Goal: Entertainment & Leisure: Consume media (video, audio)

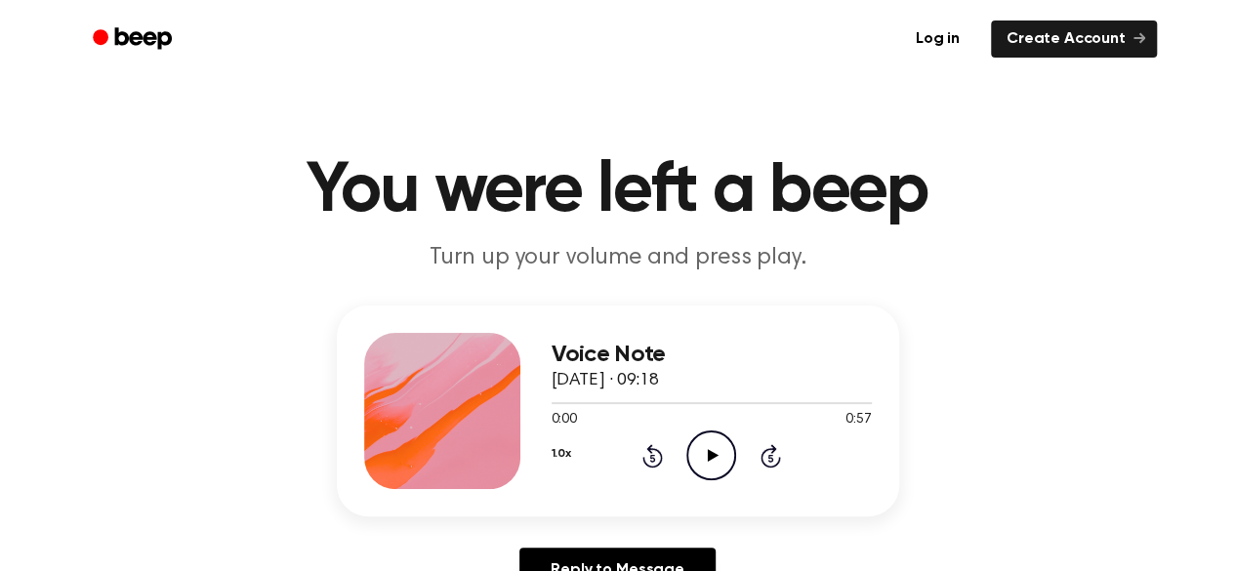
drag, startPoint x: 0, startPoint y: 0, endPoint x: 711, endPoint y: 458, distance: 845.3
click at [711, 458] on icon at bounding box center [713, 455] width 11 height 13
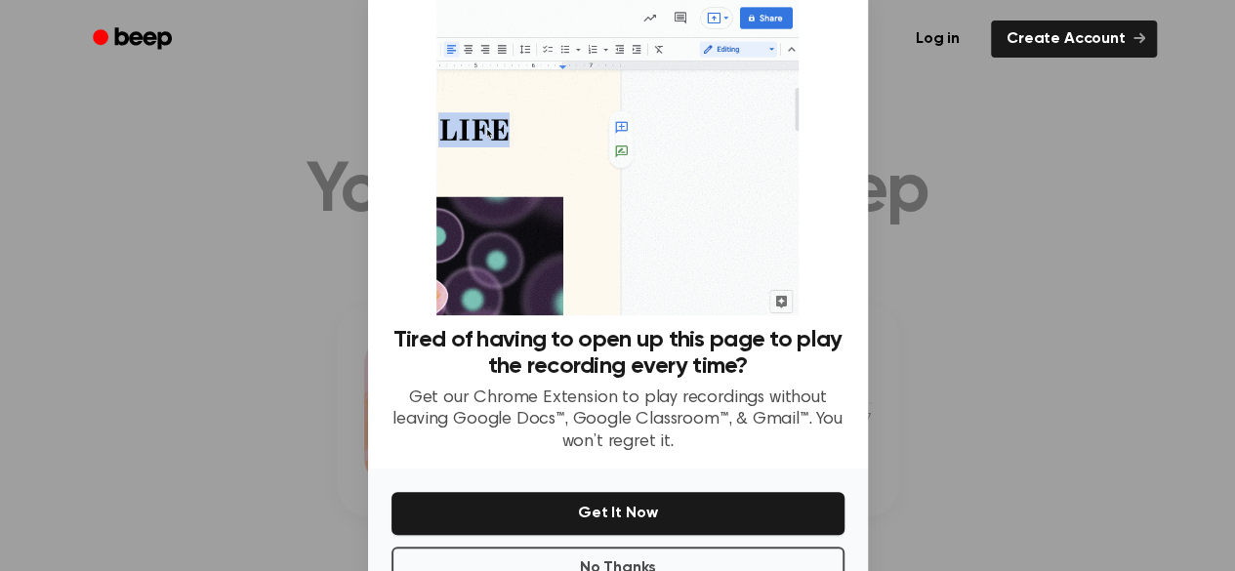
scroll to position [115, 0]
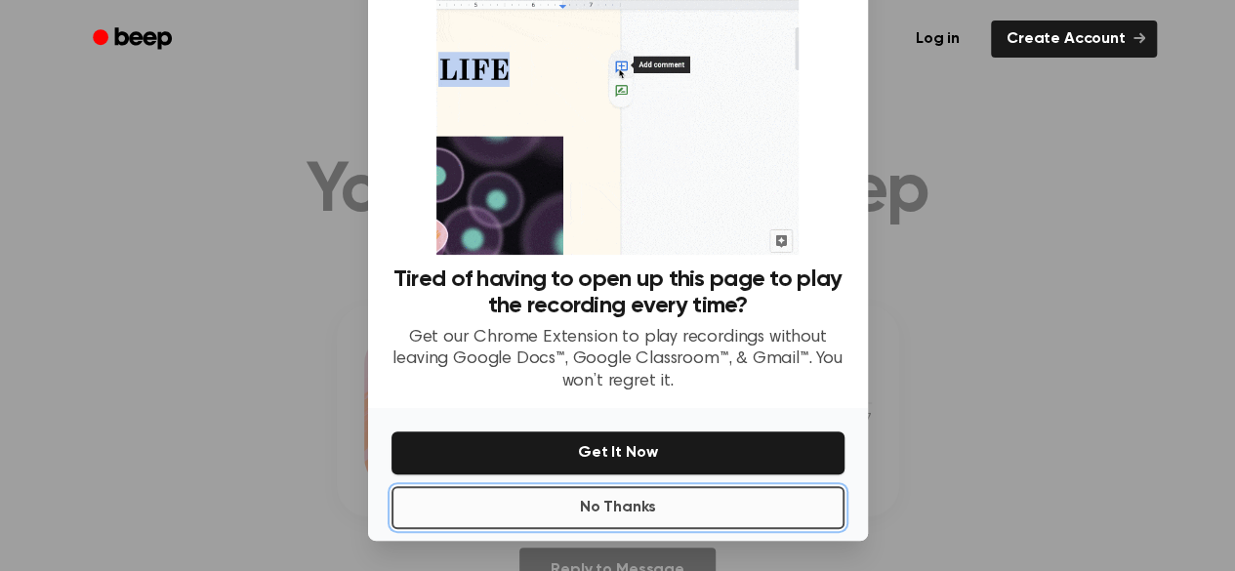
click at [655, 501] on button "No Thanks" at bounding box center [617, 507] width 453 height 43
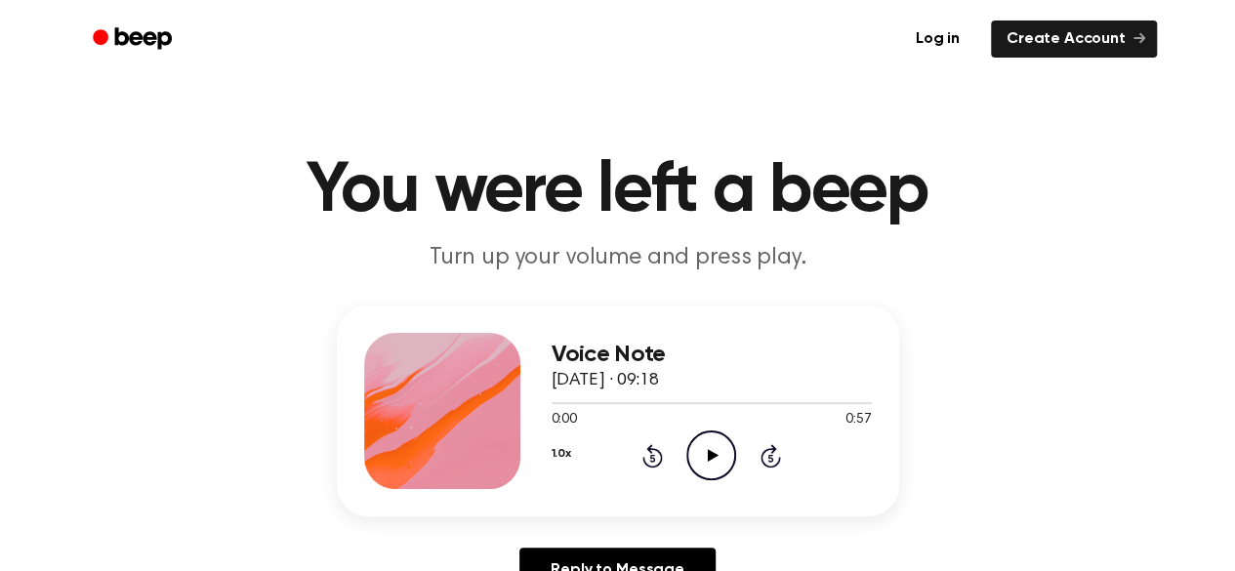
click at [713, 456] on icon at bounding box center [713, 455] width 11 height 13
click at [714, 460] on icon "Play Audio" at bounding box center [711, 455] width 50 height 50
click at [712, 458] on icon at bounding box center [713, 455] width 11 height 13
